Goal: Navigation & Orientation: Find specific page/section

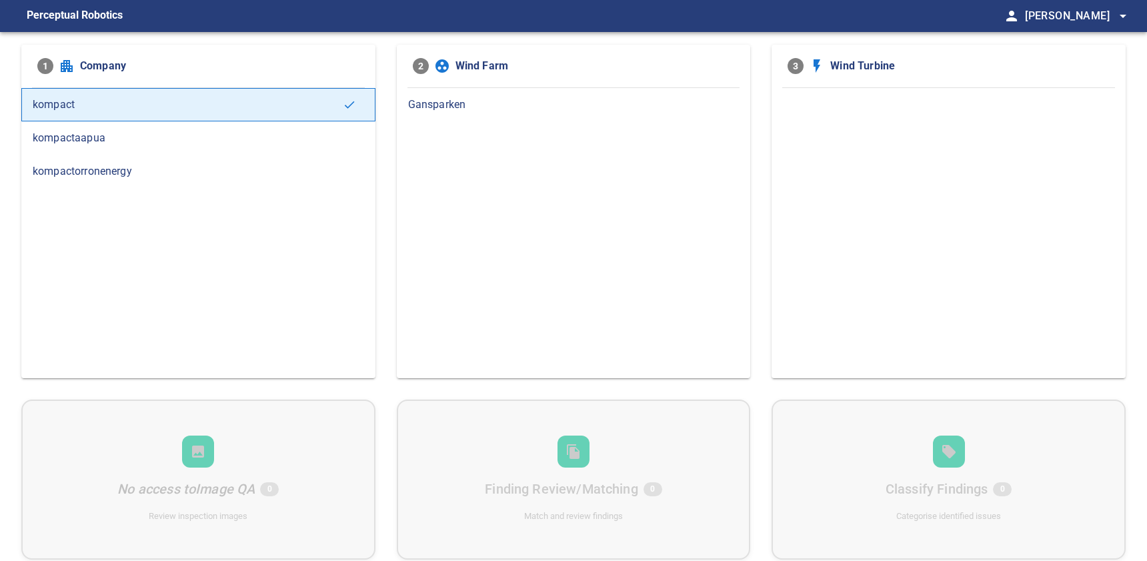
click at [601, 99] on span "Gansparken" at bounding box center [573, 105] width 331 height 16
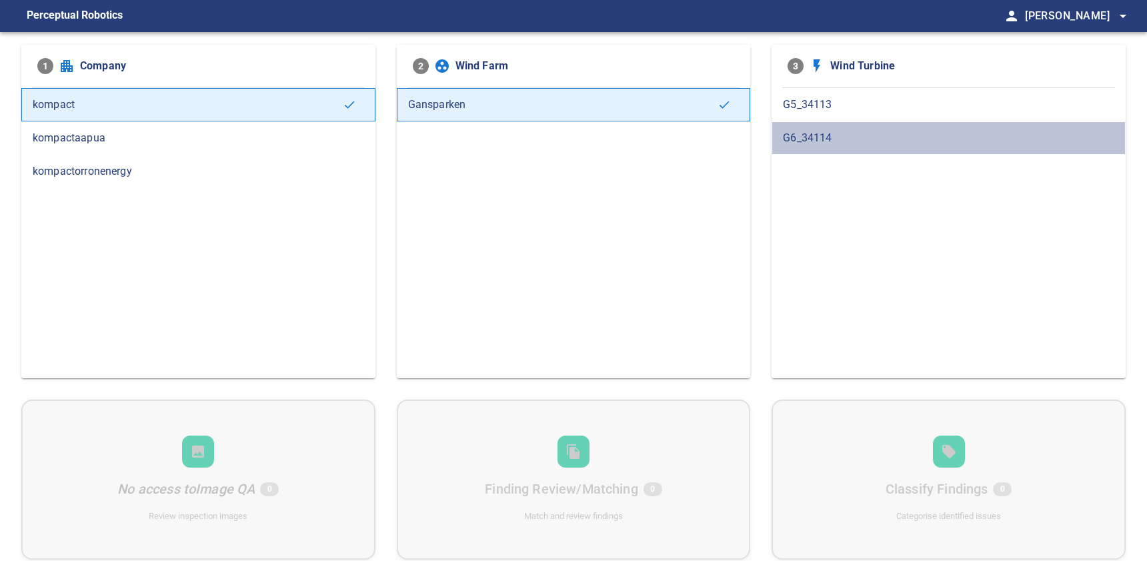
click at [862, 138] on span "G6_34114" at bounding box center [948, 138] width 331 height 16
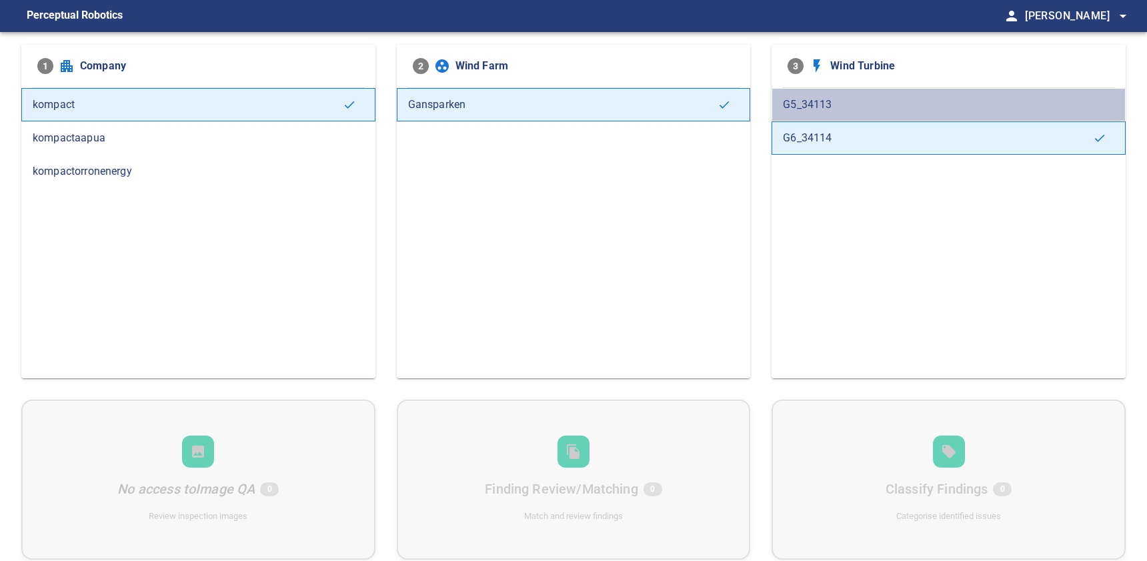
click at [866, 93] on div "G5_34113" at bounding box center [948, 104] width 354 height 33
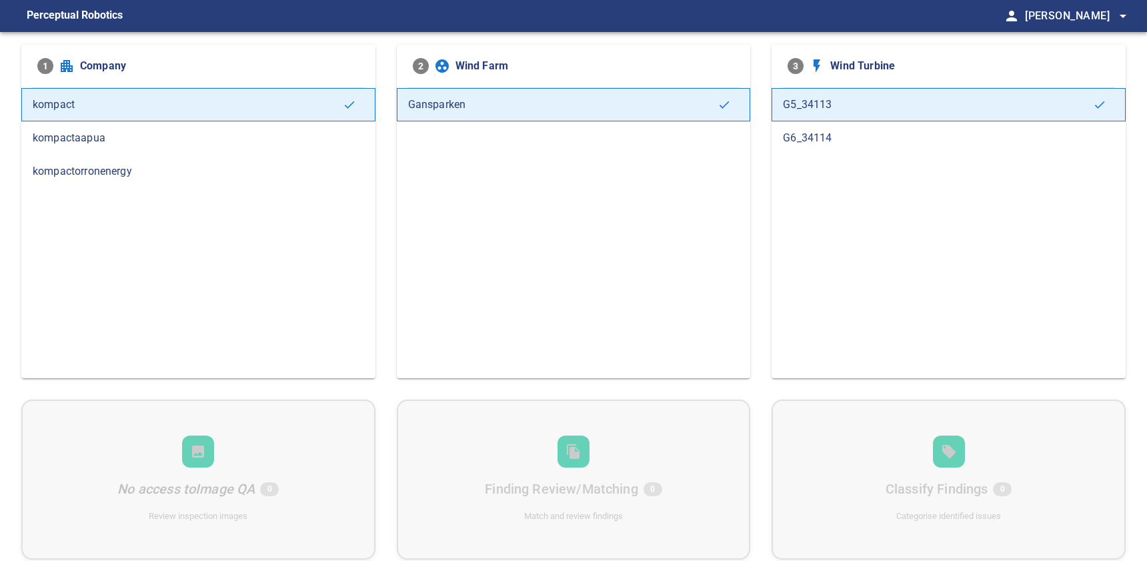
click at [171, 144] on span "kompactaapua" at bounding box center [198, 138] width 331 height 16
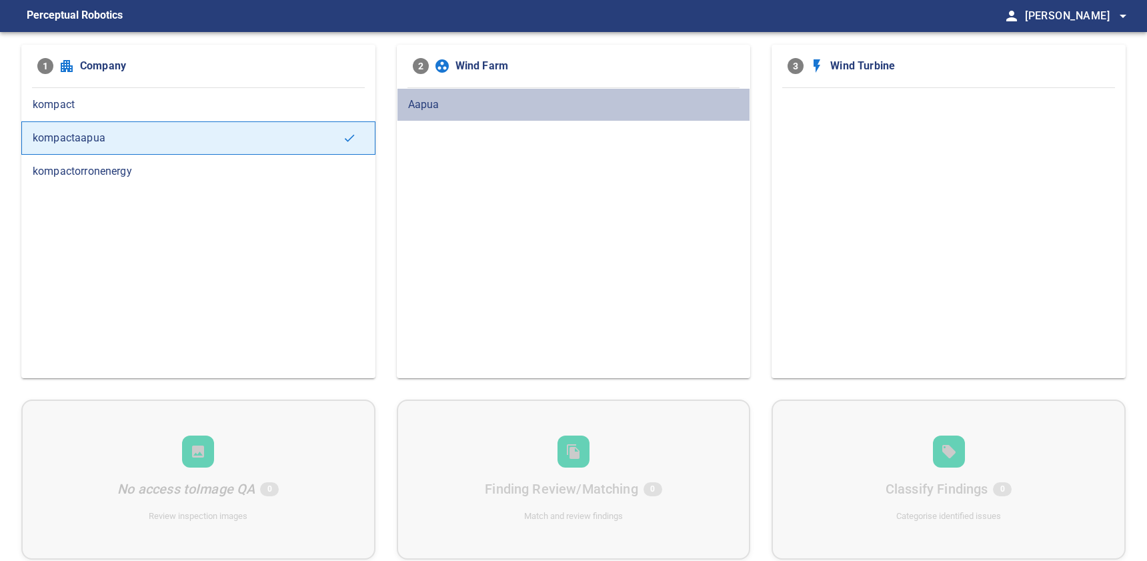
click at [479, 91] on div "Aapua" at bounding box center [574, 104] width 354 height 33
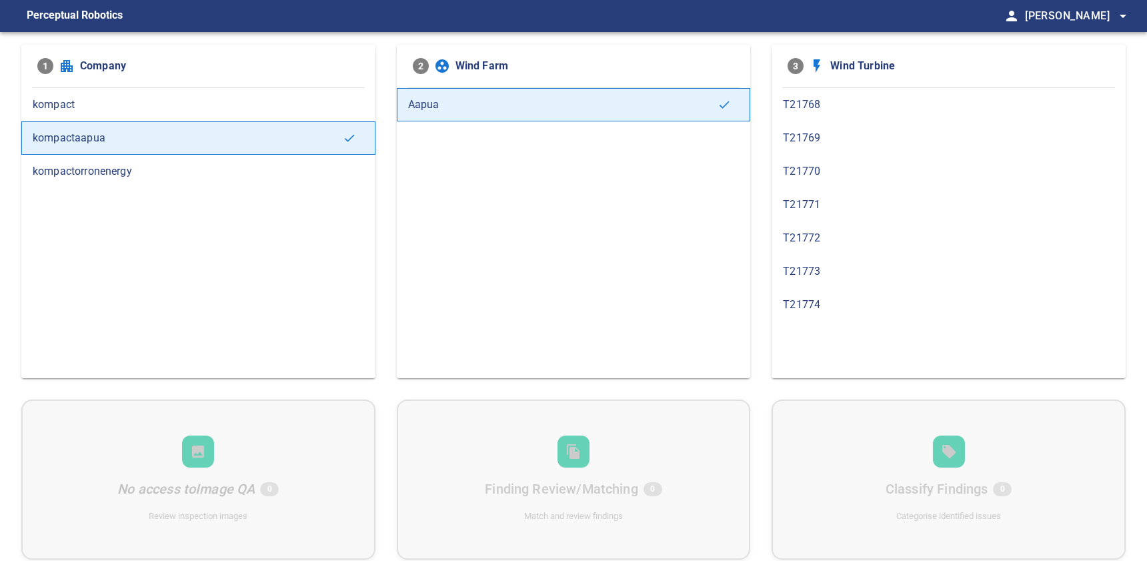
click at [831, 107] on span "T21768" at bounding box center [948, 105] width 331 height 16
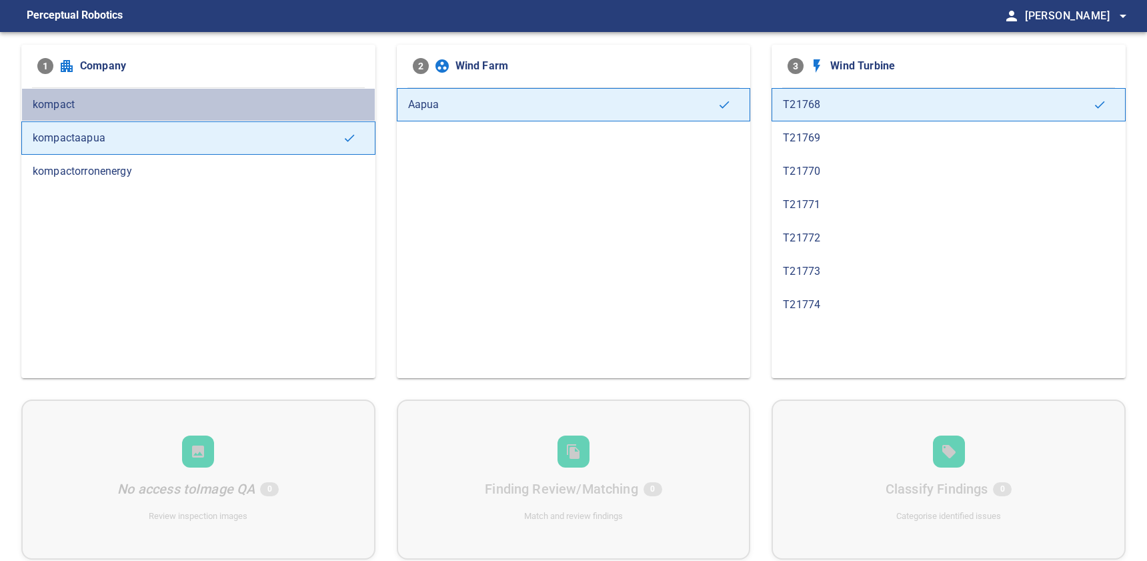
click at [217, 110] on span "kompact" at bounding box center [198, 105] width 331 height 16
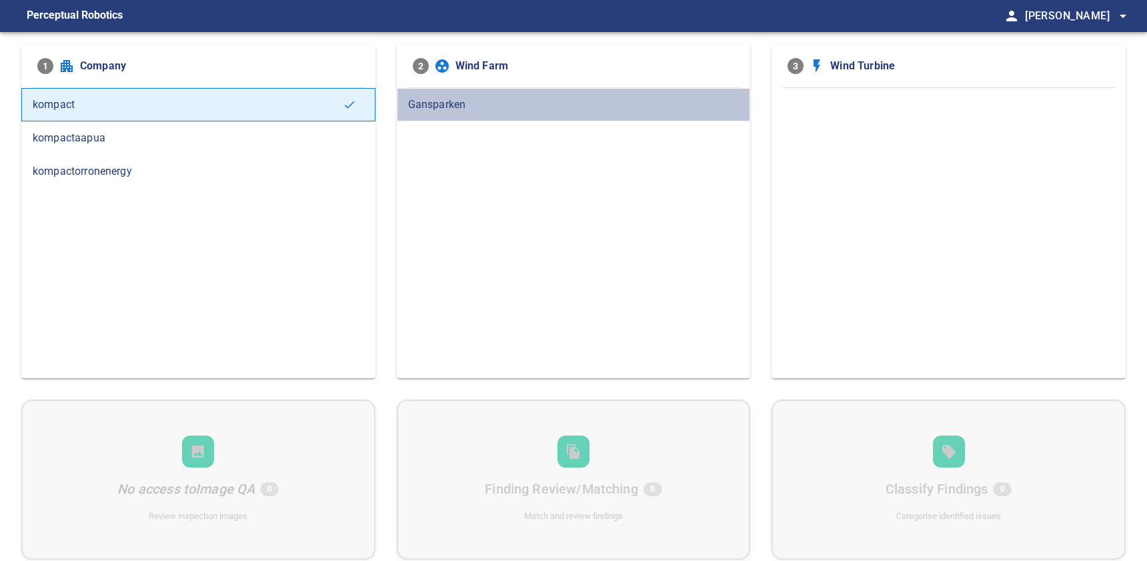
click at [440, 105] on span "Gansparken" at bounding box center [573, 105] width 331 height 16
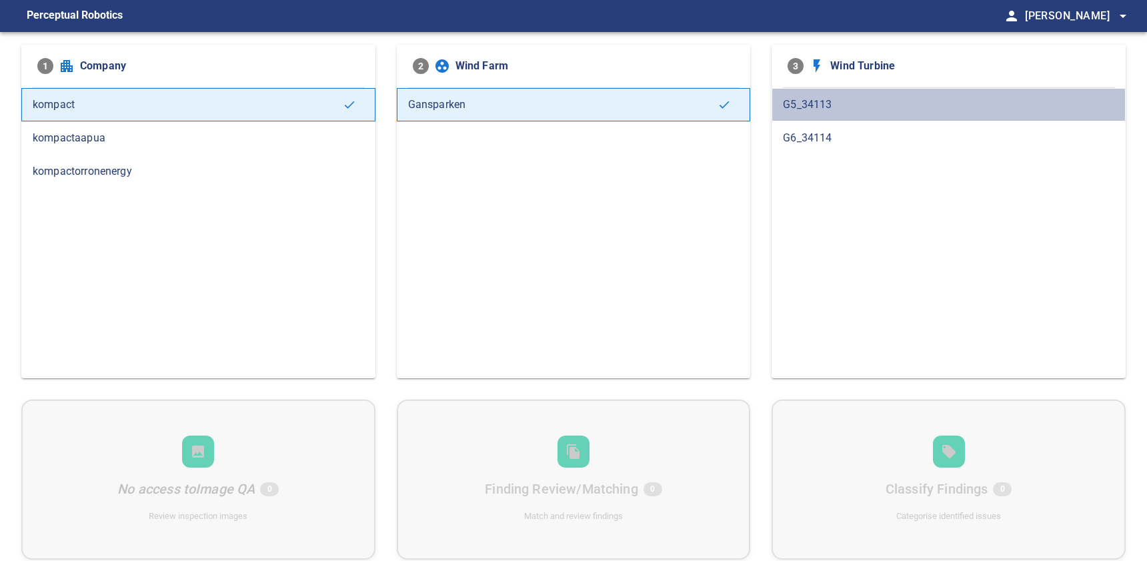
click at [809, 93] on div "G5_34113" at bounding box center [948, 104] width 354 height 33
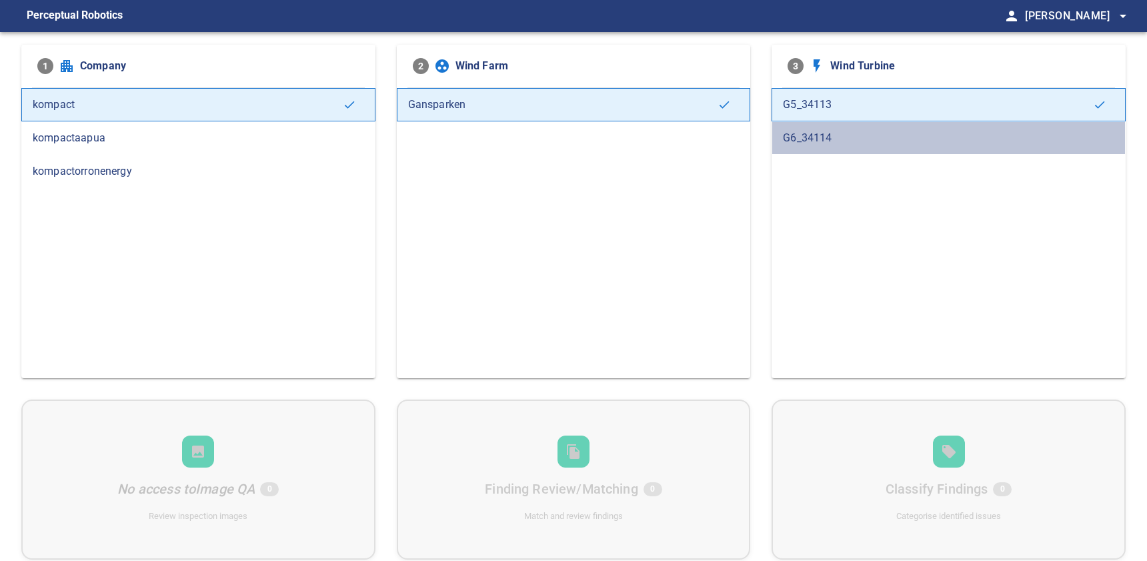
click at [884, 137] on span "G6_34114" at bounding box center [948, 138] width 331 height 16
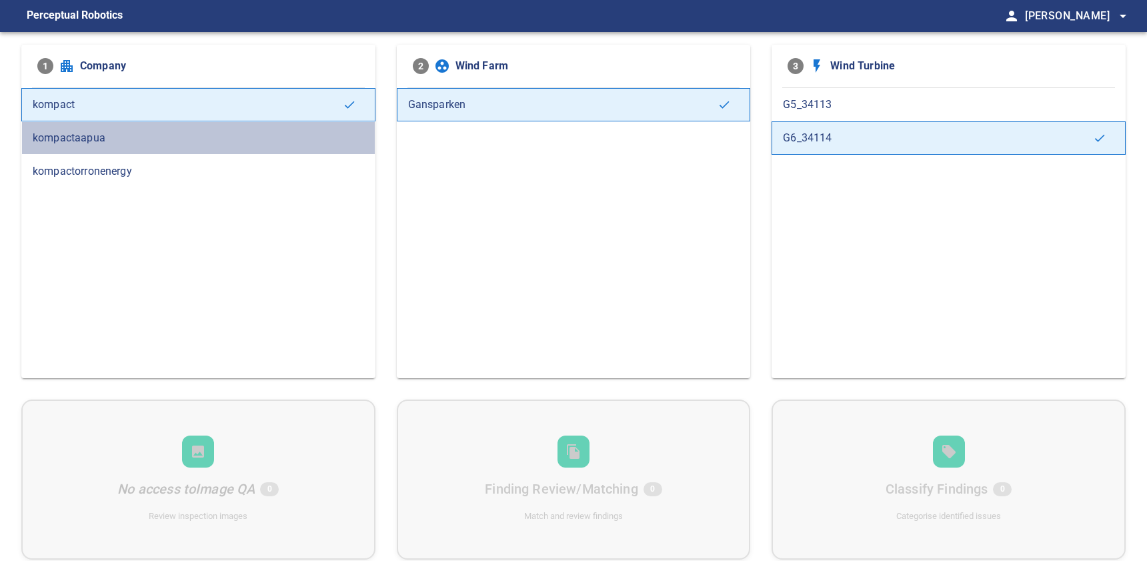
click at [174, 141] on span "kompactaapua" at bounding box center [198, 138] width 331 height 16
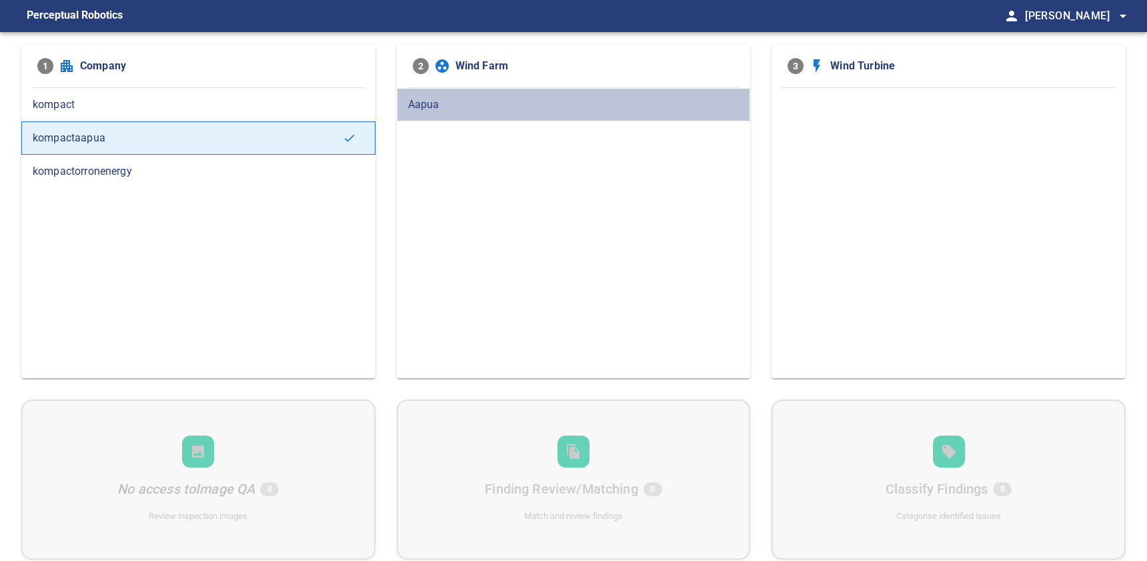
click at [485, 93] on div "Aapua" at bounding box center [574, 104] width 354 height 33
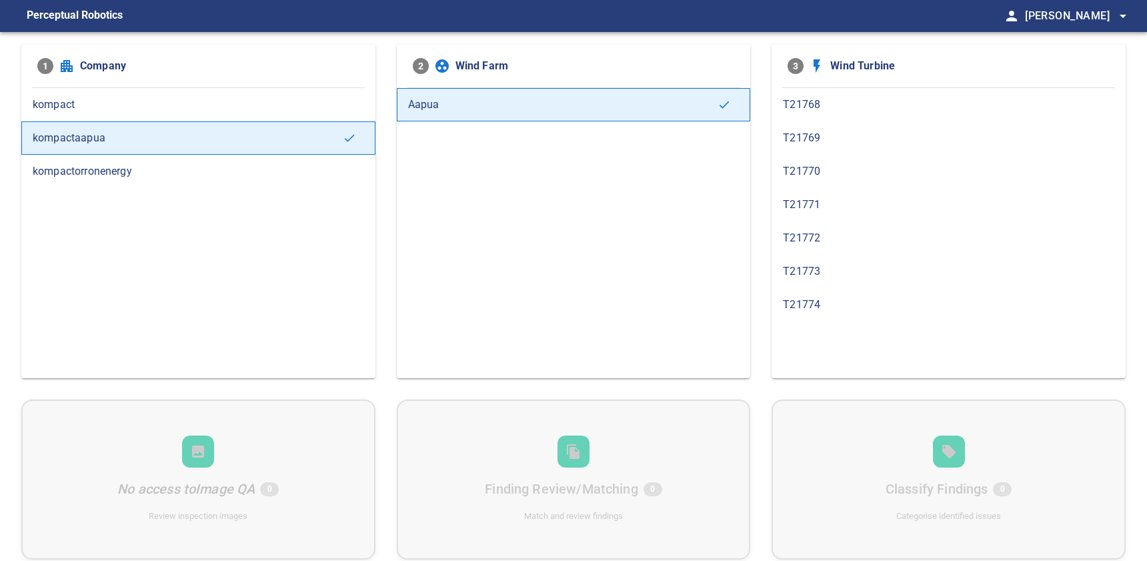
click at [173, 113] on div "kompact" at bounding box center [198, 104] width 354 height 33
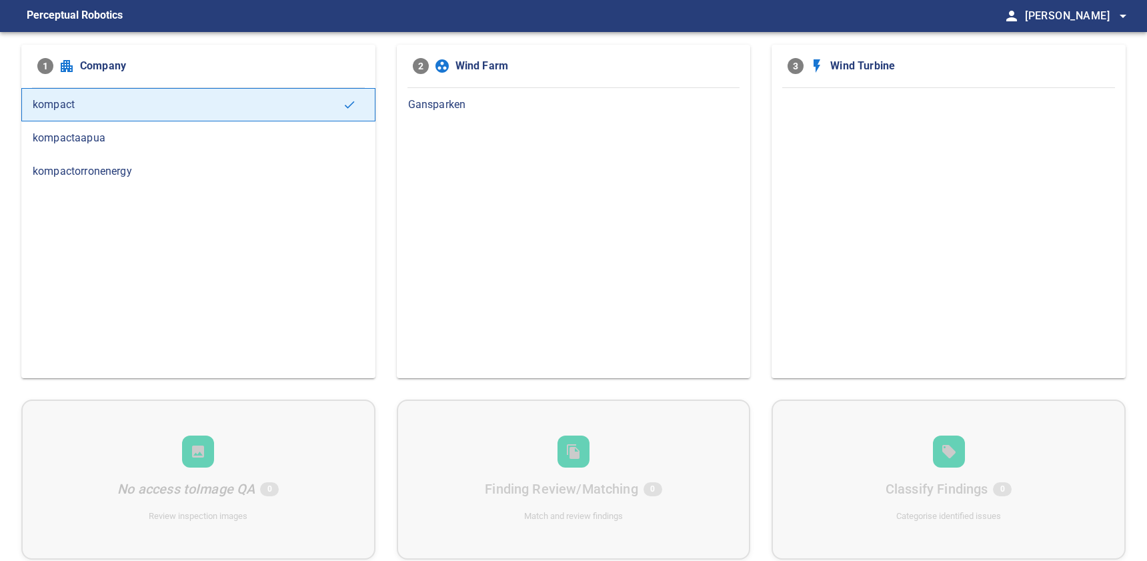
click at [568, 108] on span "Gansparken" at bounding box center [573, 105] width 331 height 16
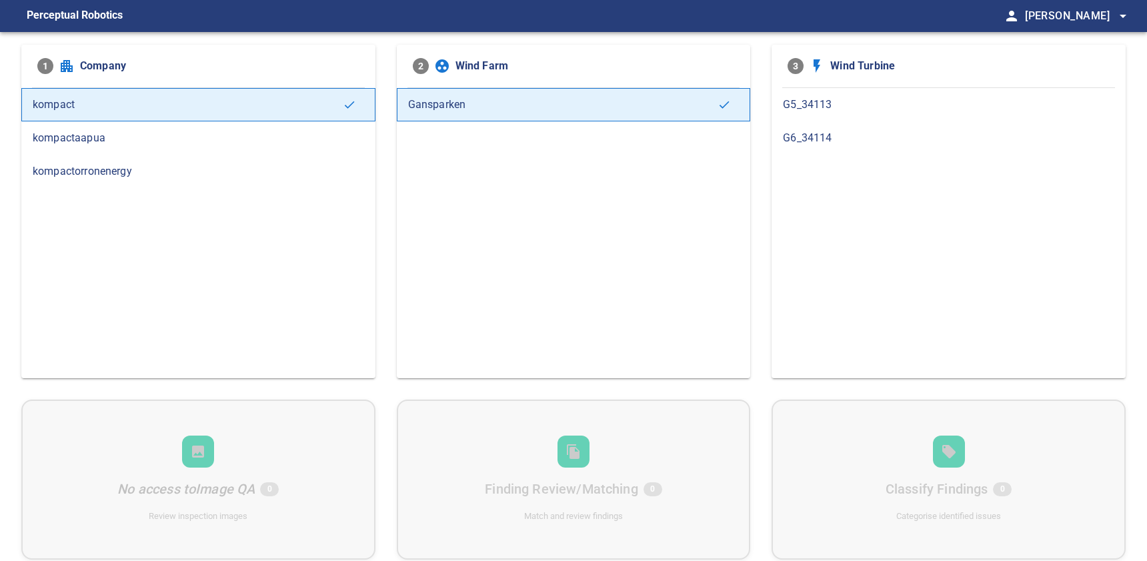
click at [859, 143] on span "G6_34114" at bounding box center [948, 138] width 331 height 16
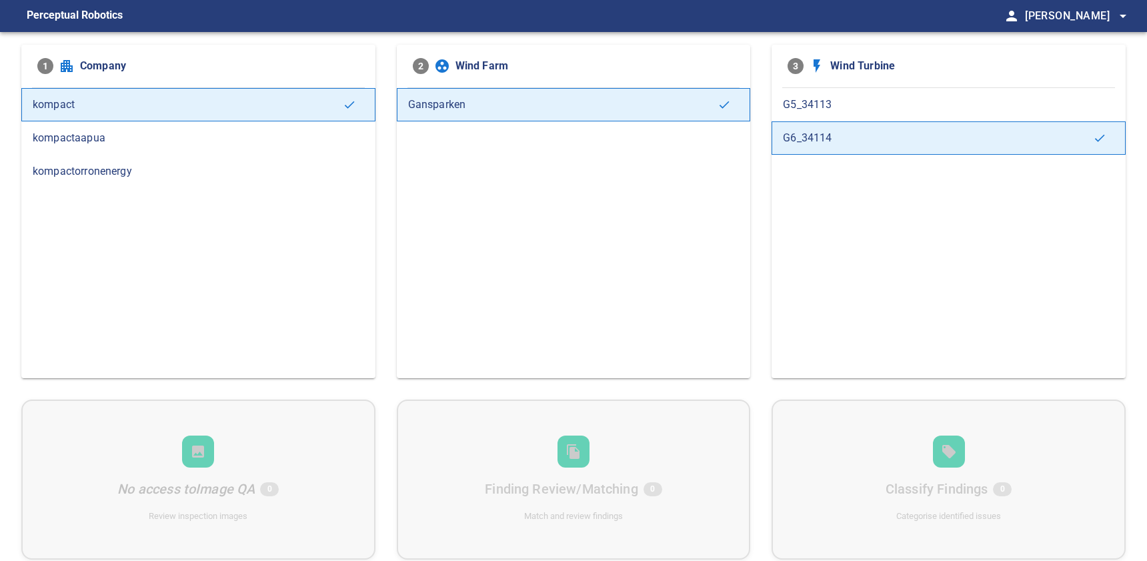
click at [863, 107] on span "G5_34113" at bounding box center [948, 105] width 331 height 16
